Goal: Use online tool/utility: Utilize a website feature to perform a specific function

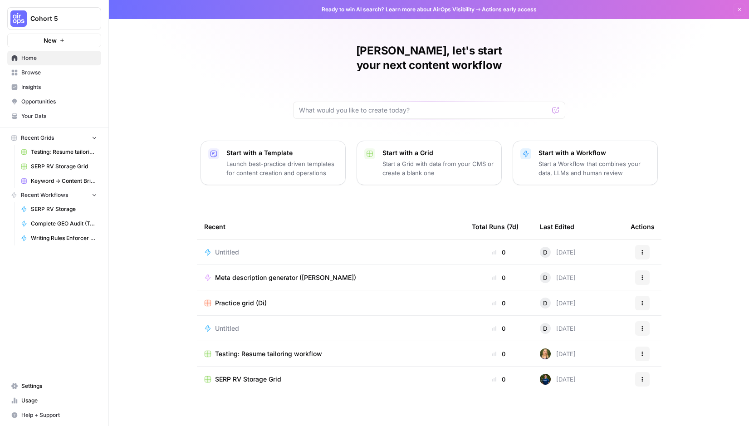
click at [39, 74] on span "Browse" at bounding box center [59, 73] width 76 height 8
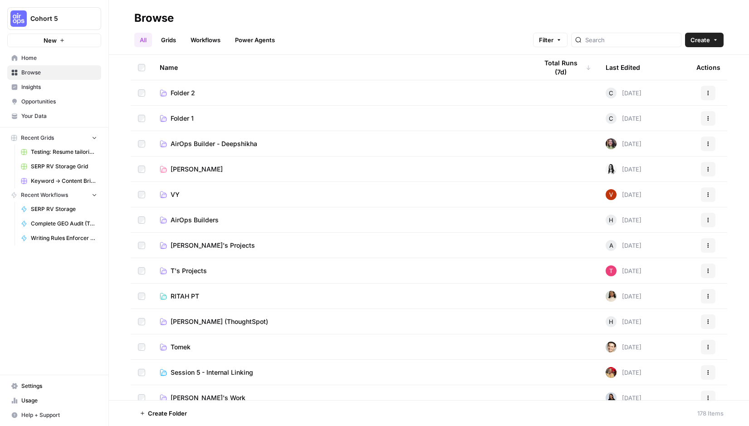
click at [620, 32] on div "All Grids Workflows Power Agents Filter Create" at bounding box center [428, 36] width 589 height 22
click at [620, 39] on input "search" at bounding box center [631, 39] width 92 height 9
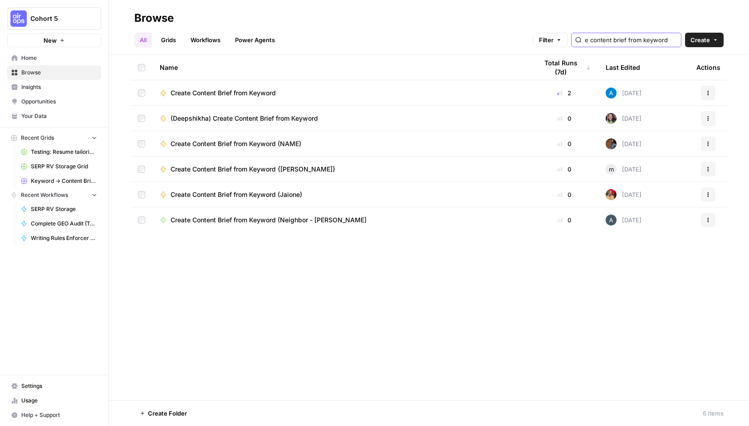
scroll to position [0, 38]
type input "create content brief from keyword"
click at [703, 92] on button "Actions" at bounding box center [708, 93] width 15 height 15
click at [216, 95] on span "Create Content Brief from Keyword" at bounding box center [223, 92] width 105 height 9
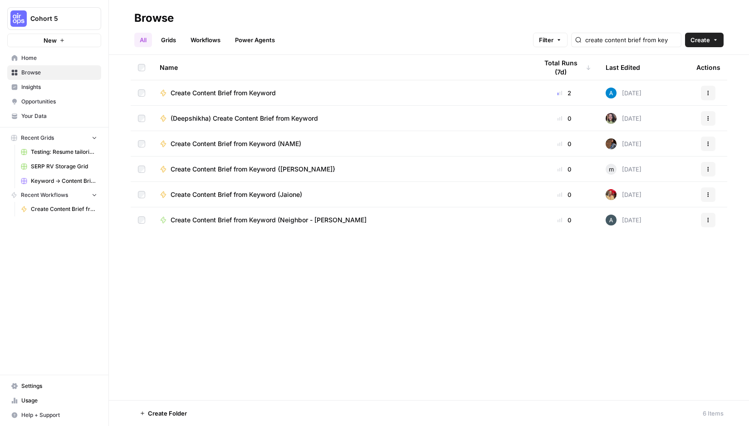
click at [264, 221] on span "Create Content Brief from Keyword (Neighbor - [PERSON_NAME]" at bounding box center [269, 220] width 196 height 9
click at [167, 40] on link "Grids" at bounding box center [169, 40] width 26 height 15
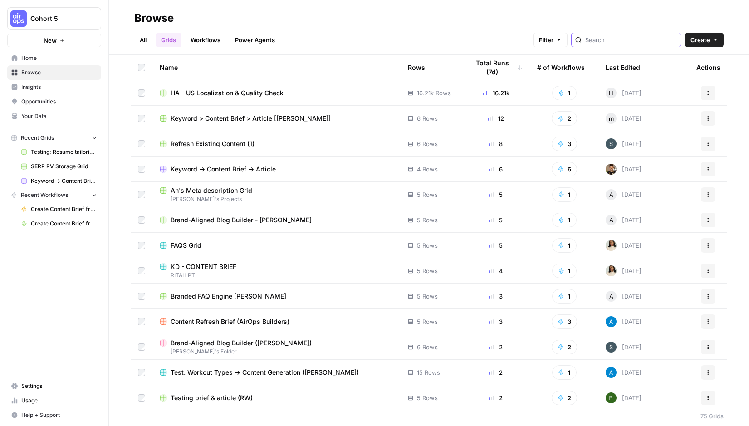
click at [647, 35] on input "search" at bounding box center [631, 39] width 92 height 9
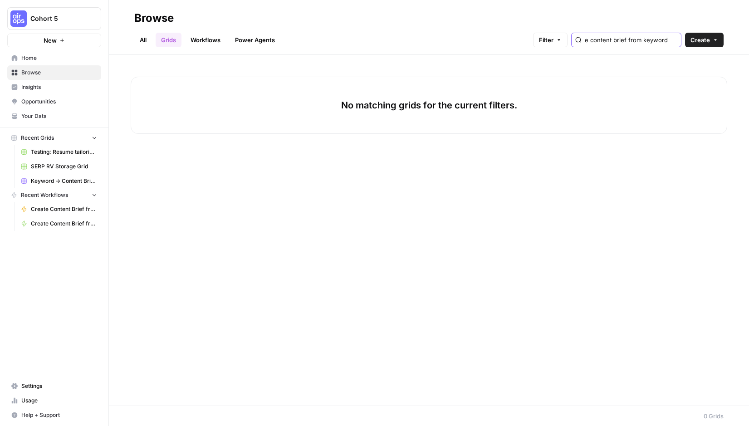
type input "create content brief from keyword"
